Goal: Task Accomplishment & Management: Complete application form

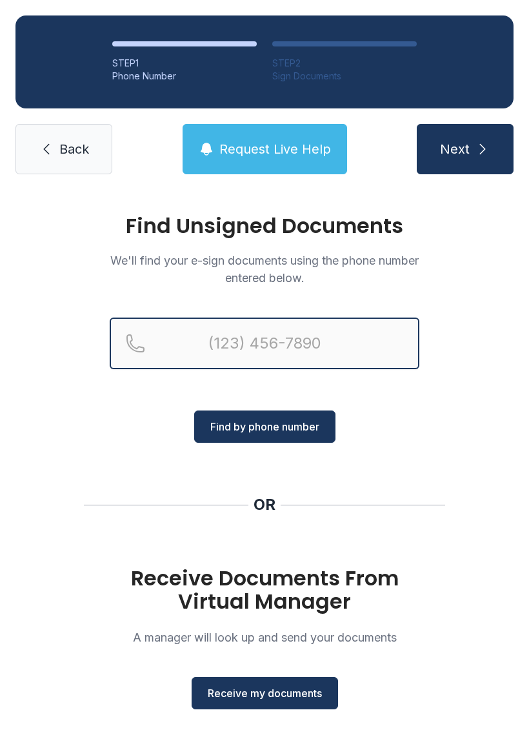
click at [224, 338] on input "Reservation phone number" at bounding box center [265, 344] width 310 height 52
type input "("
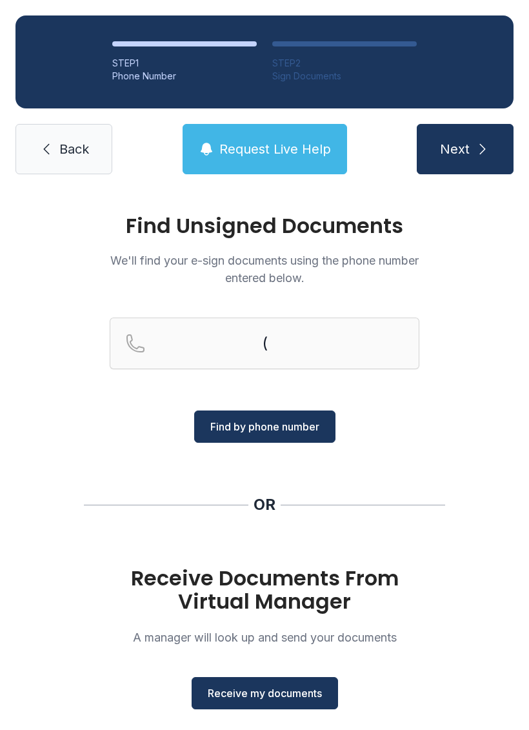
click at [480, 403] on div "Find Unsigned Documents We'll find your e-sign documents using the phone number…" at bounding box center [264, 475] width 529 height 571
click at [264, 692] on span "Receive my documents" at bounding box center [265, 692] width 114 height 15
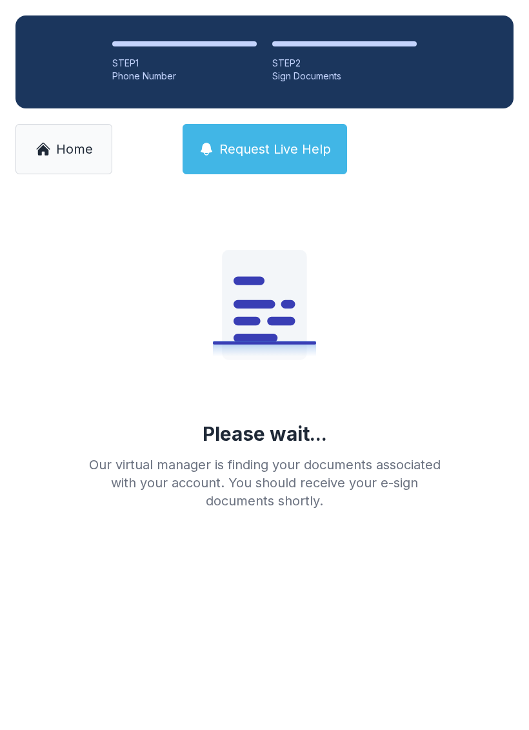
click at [65, 147] on span "Home" at bounding box center [74, 149] width 37 height 18
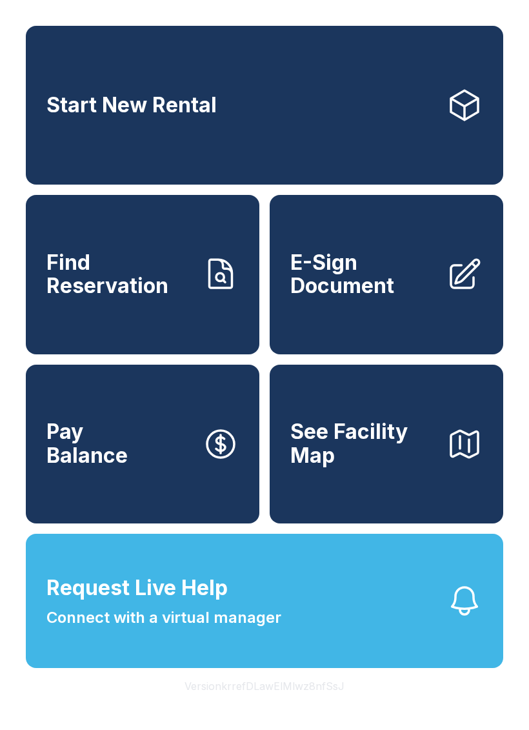
click at [358, 272] on span "E-Sign Document" at bounding box center [363, 274] width 146 height 47
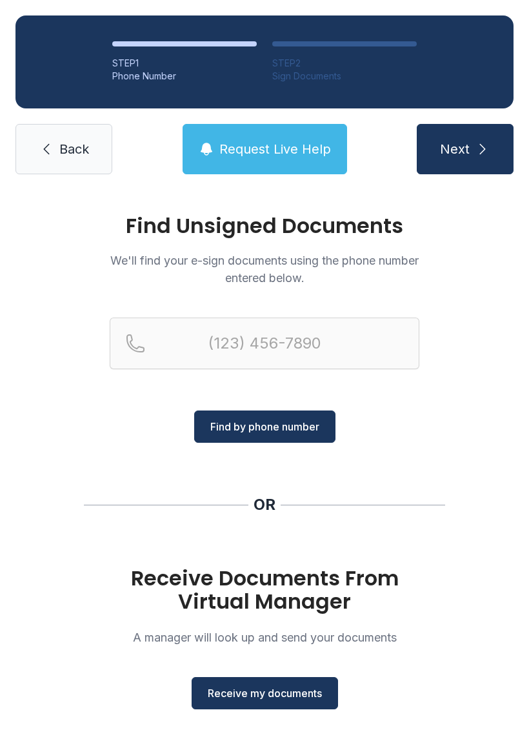
click at [276, 689] on span "Receive my documents" at bounding box center [265, 692] width 114 height 15
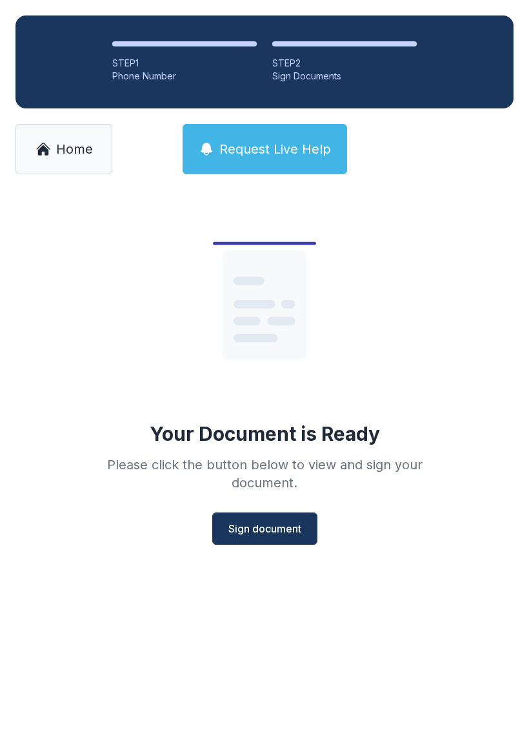
click at [276, 526] on span "Sign document" at bounding box center [264, 528] width 73 height 15
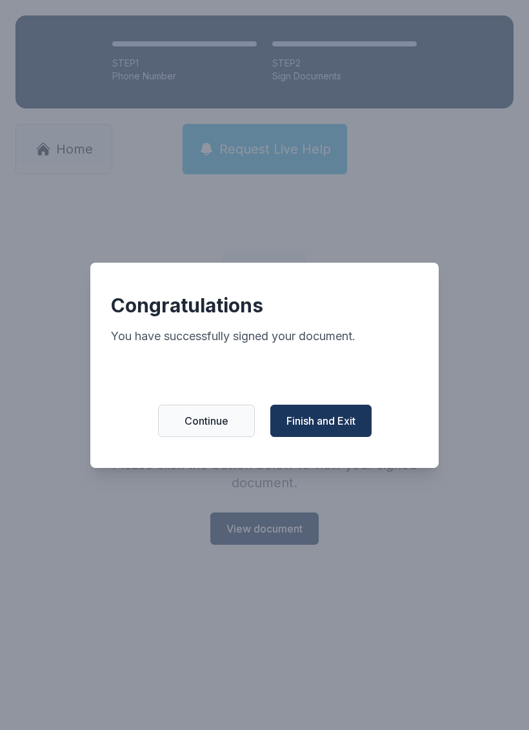
click at [326, 421] on span "Finish and Exit" at bounding box center [321, 420] width 69 height 15
